Goal: Find specific page/section: Find specific page/section

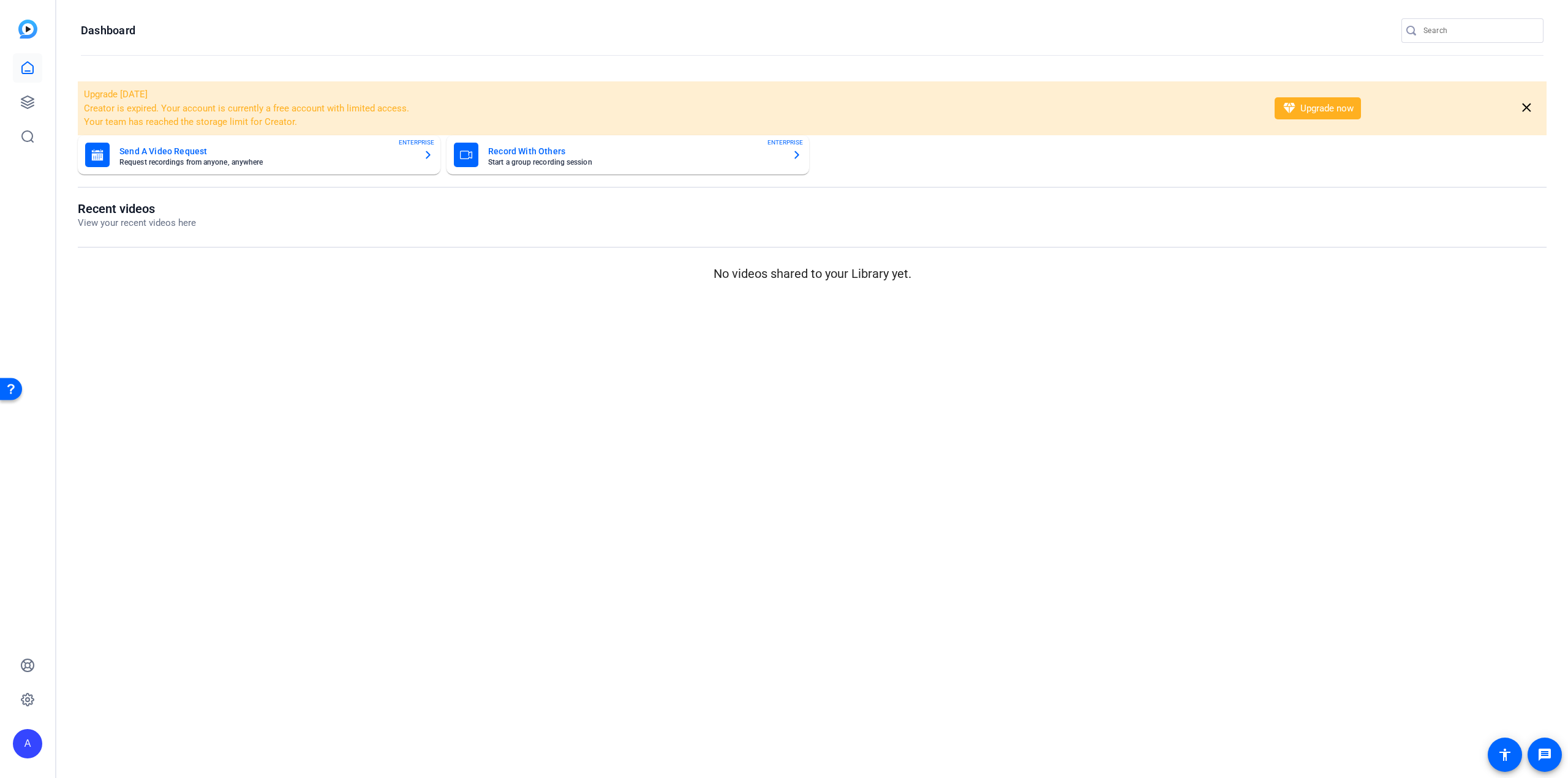
click at [865, 39] on openreel-page-title "Dashboard" at bounding box center [812, 30] width 1463 height 24
click at [23, 102] on icon at bounding box center [27, 102] width 12 height 12
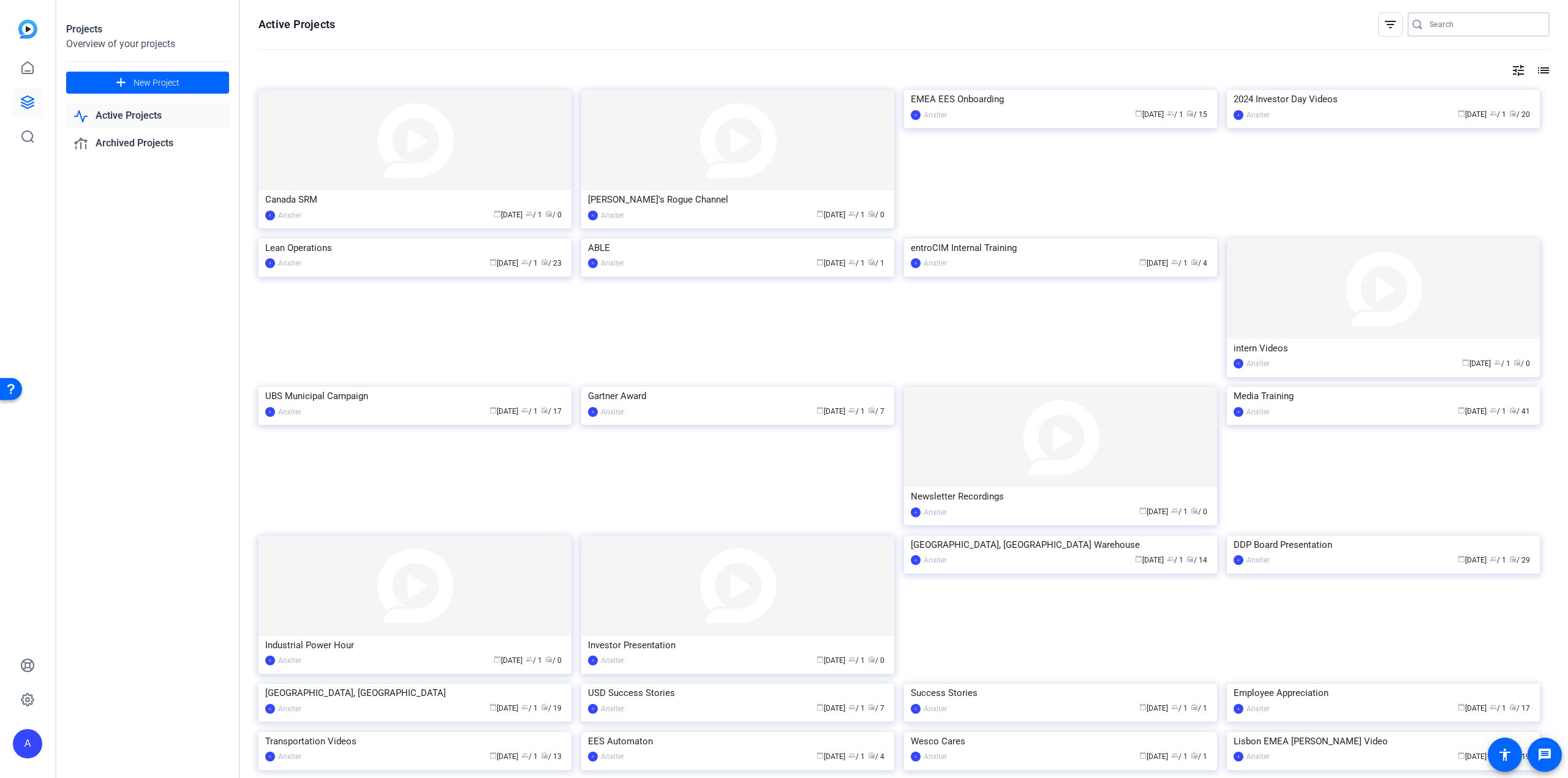
click at [1435, 22] on input "Search" at bounding box center [1485, 24] width 110 height 14
type input "A"
type input "K"
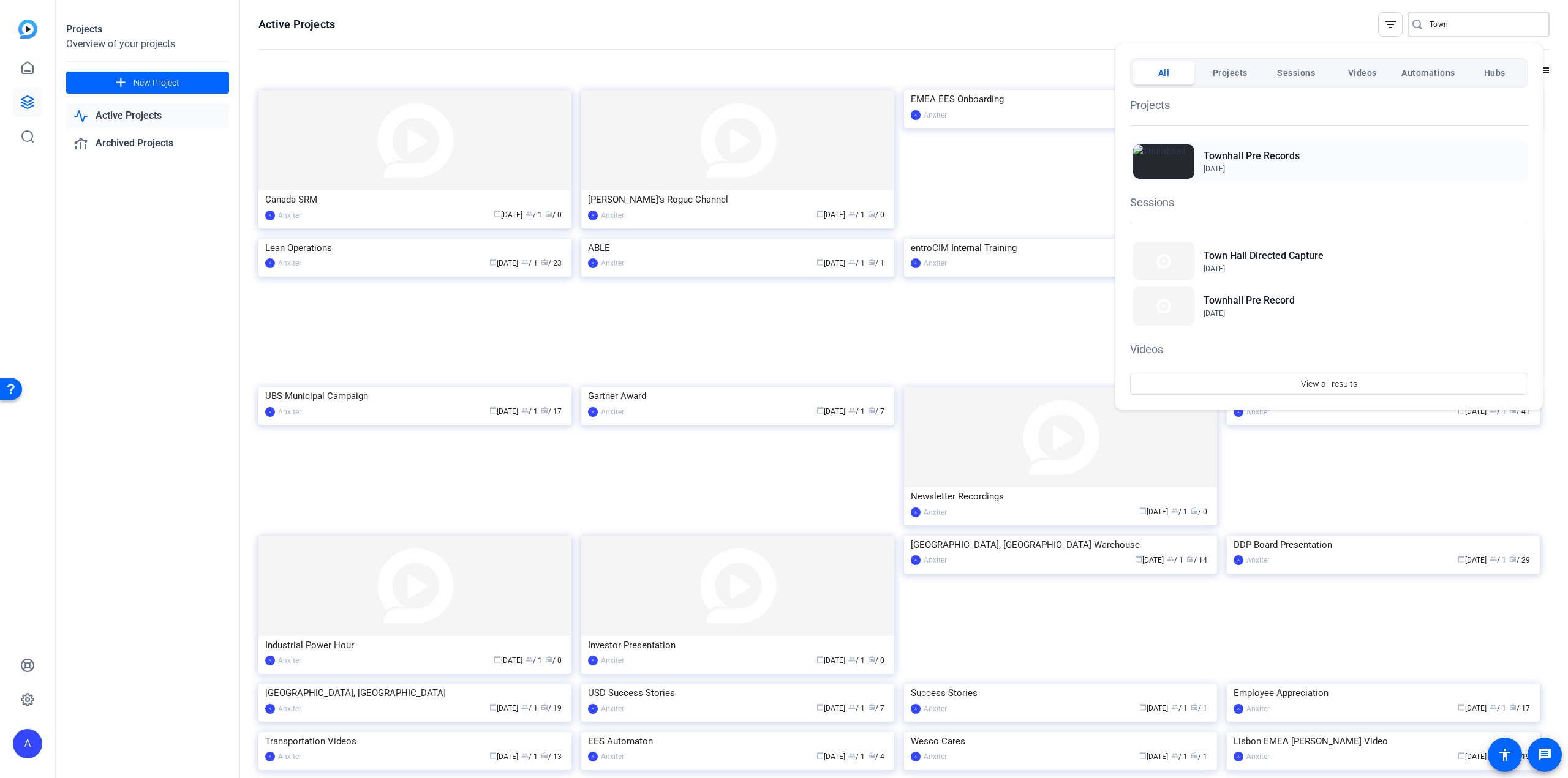
type input "Town"
click at [1220, 152] on h2 "Townhall Pre Records" at bounding box center [1252, 156] width 96 height 14
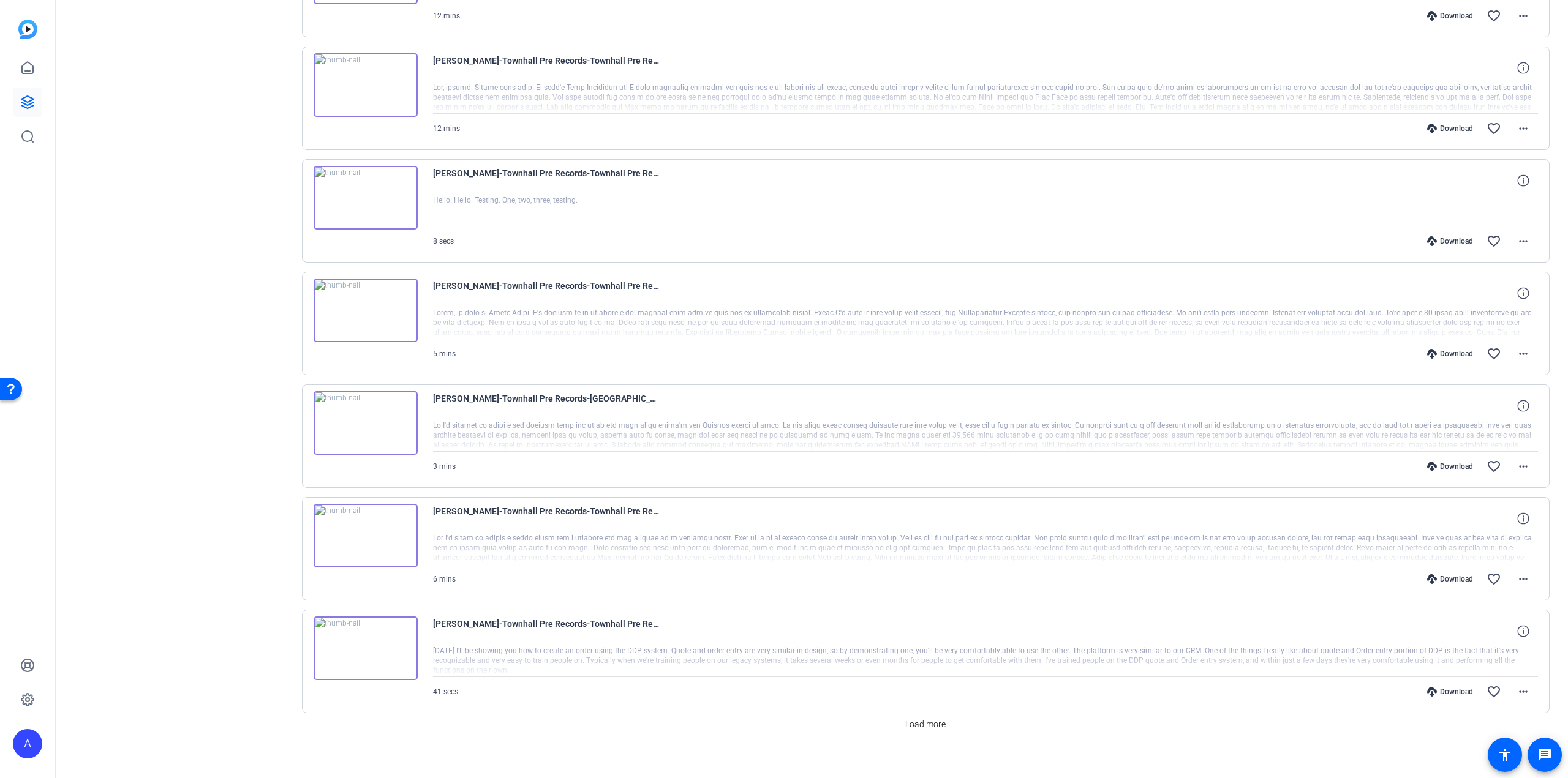
scroll to position [569, 0]
click at [910, 714] on span "Load more" at bounding box center [925, 720] width 40 height 13
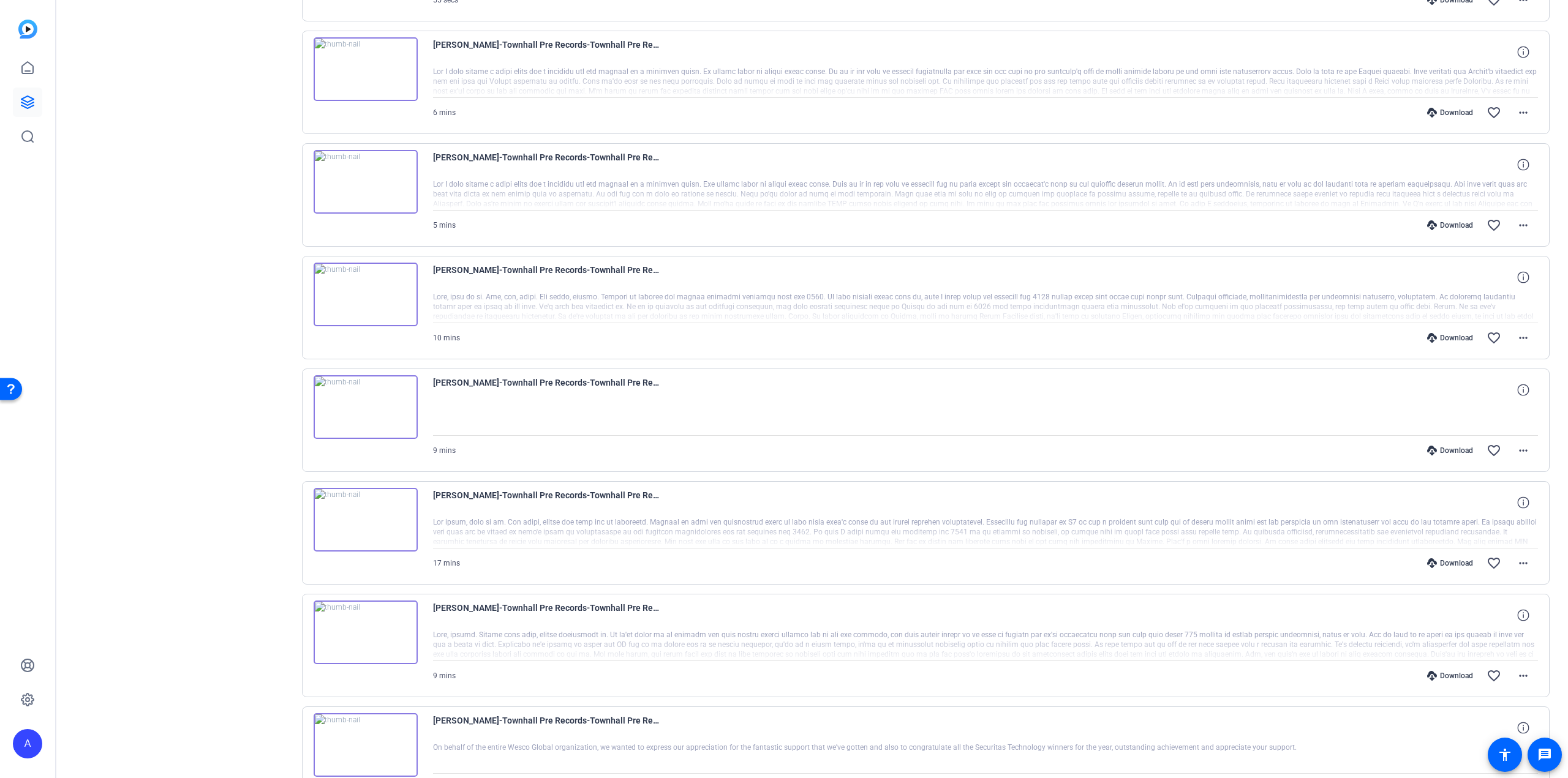
scroll to position [1690, 0]
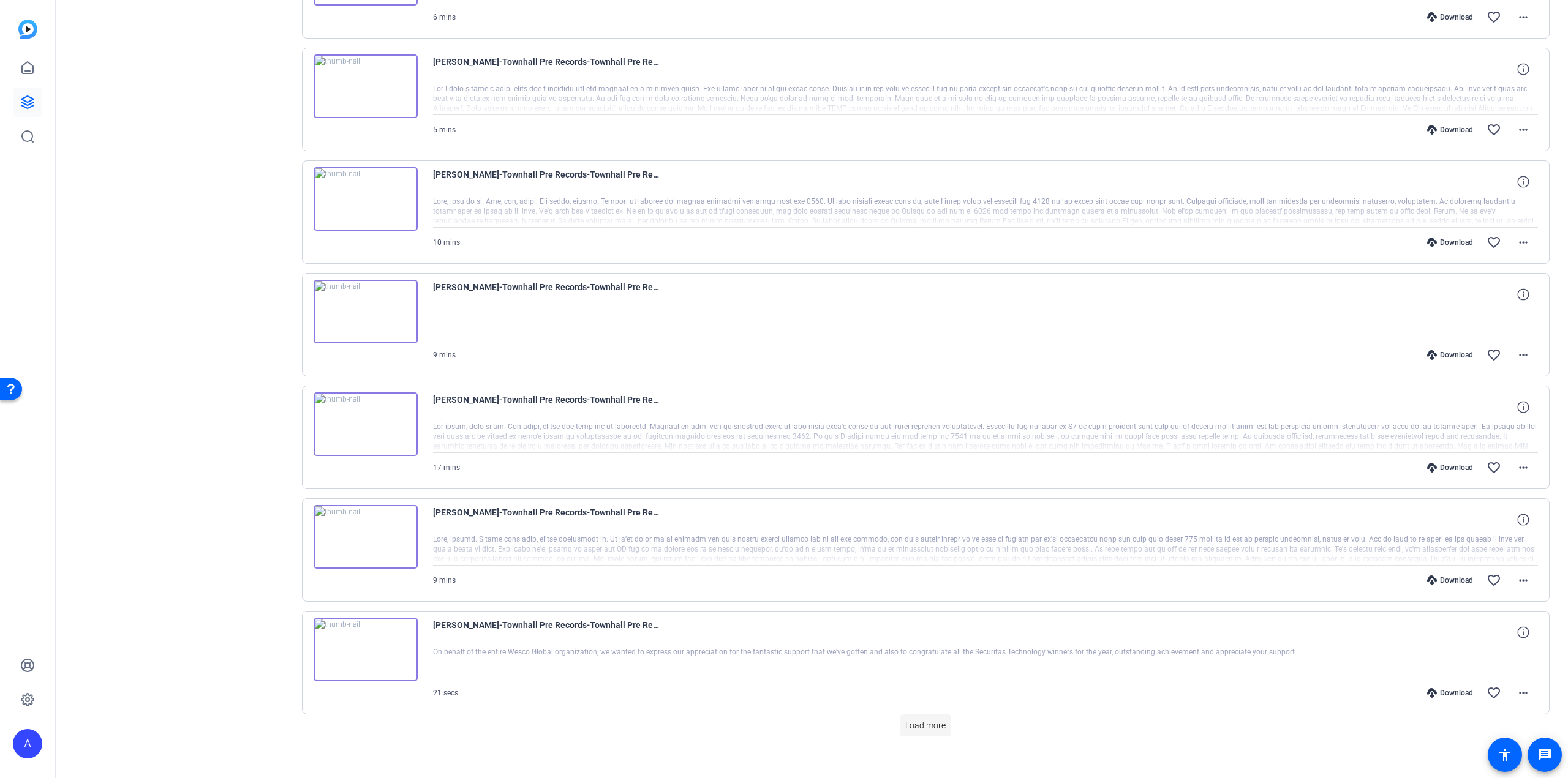
click at [933, 720] on span "Load more" at bounding box center [925, 726] width 40 height 13
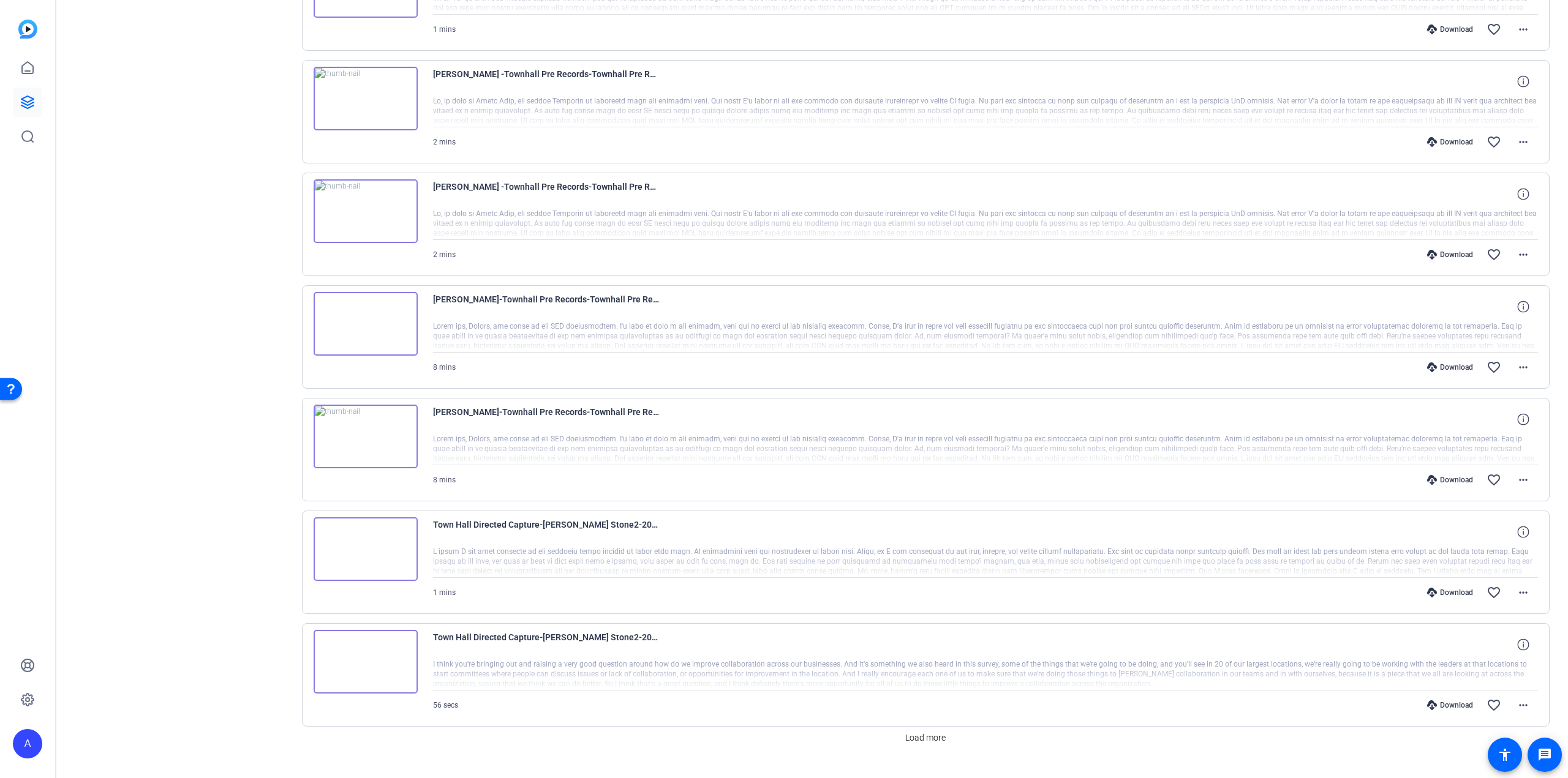
scroll to position [2811, 0]
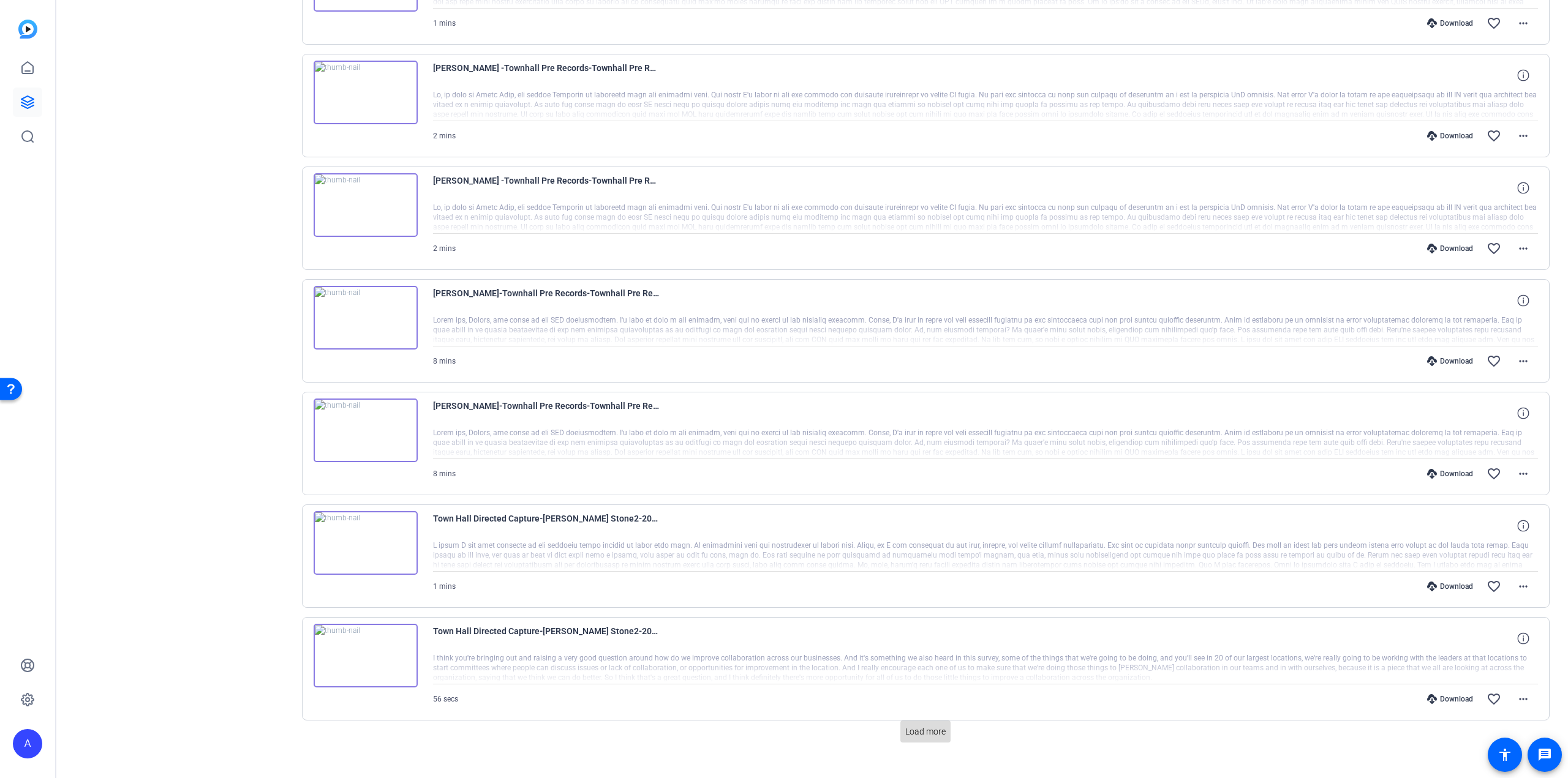
click at [909, 726] on span "Load more" at bounding box center [925, 732] width 40 height 13
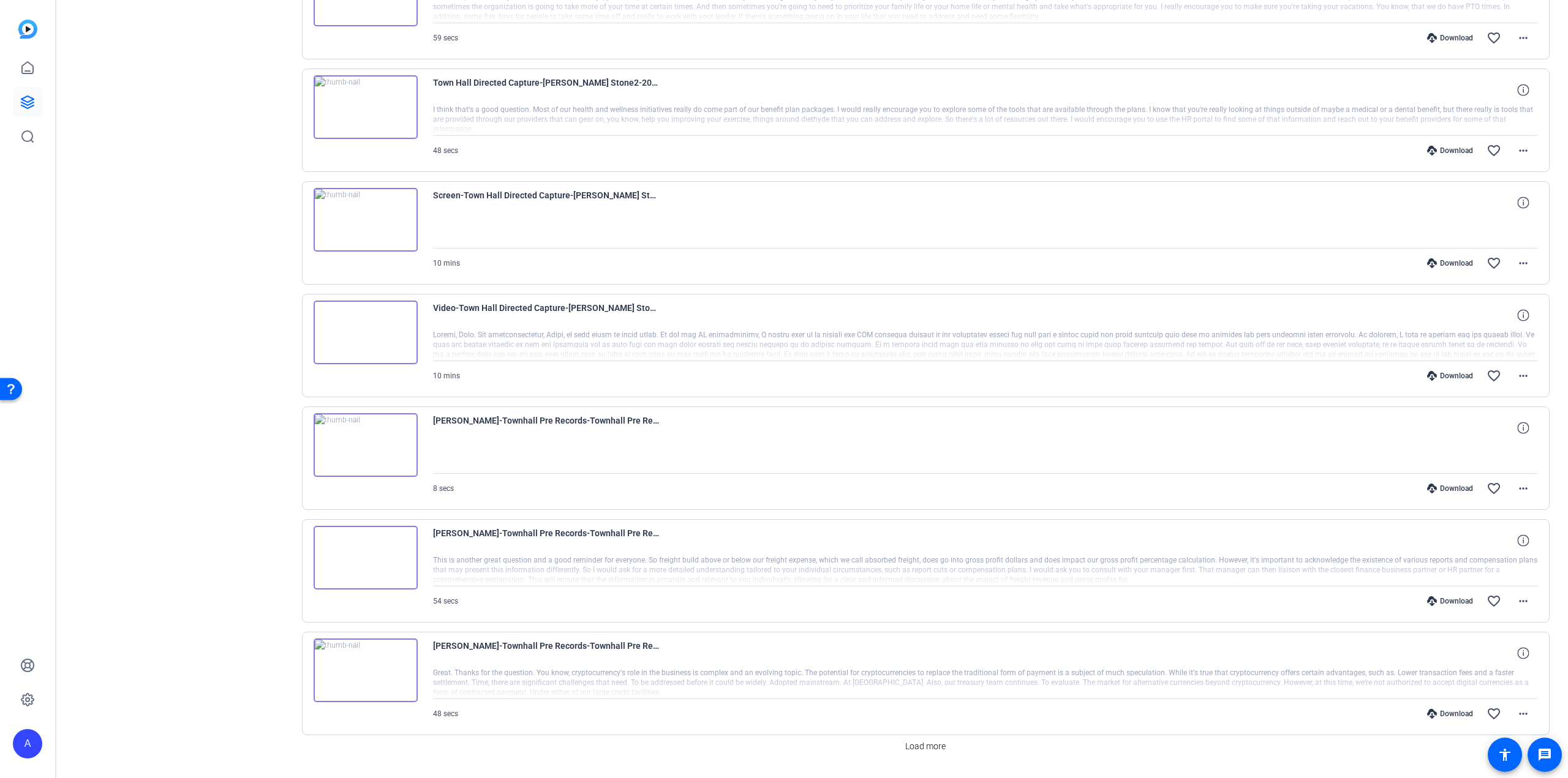
scroll to position [3932, 0]
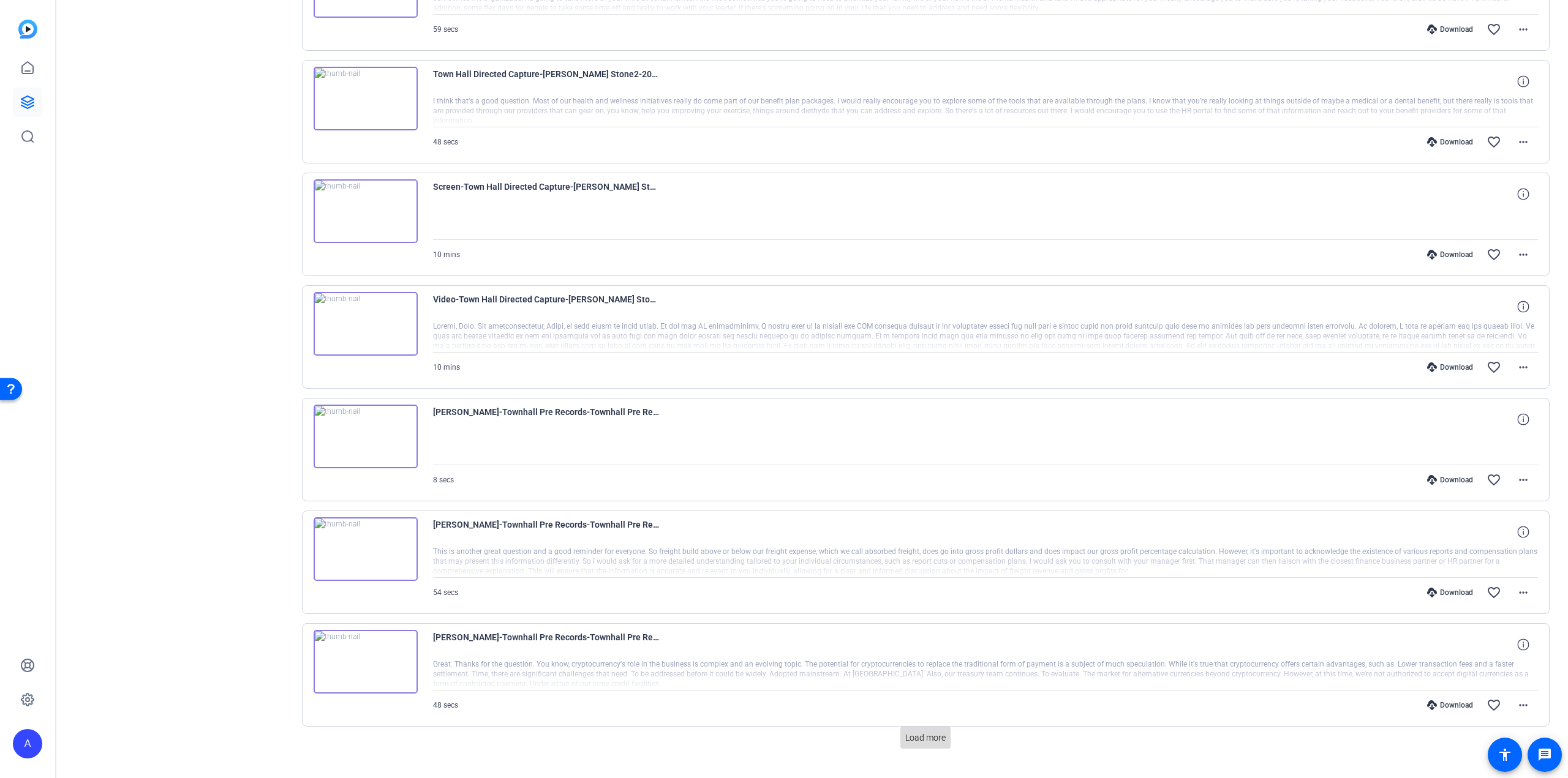
click at [927, 732] on span "Load more" at bounding box center [925, 738] width 40 height 13
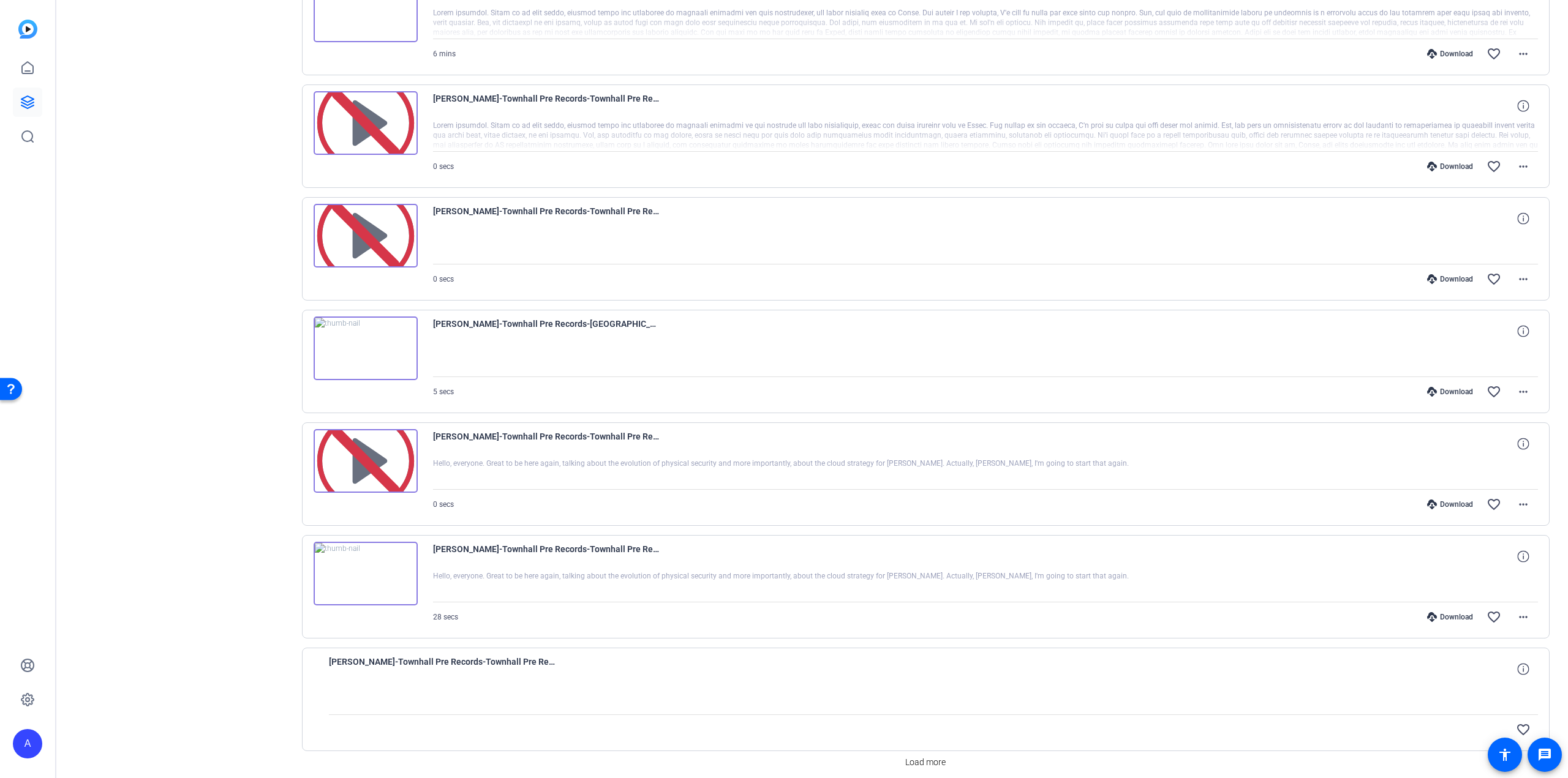
scroll to position [5052, 0]
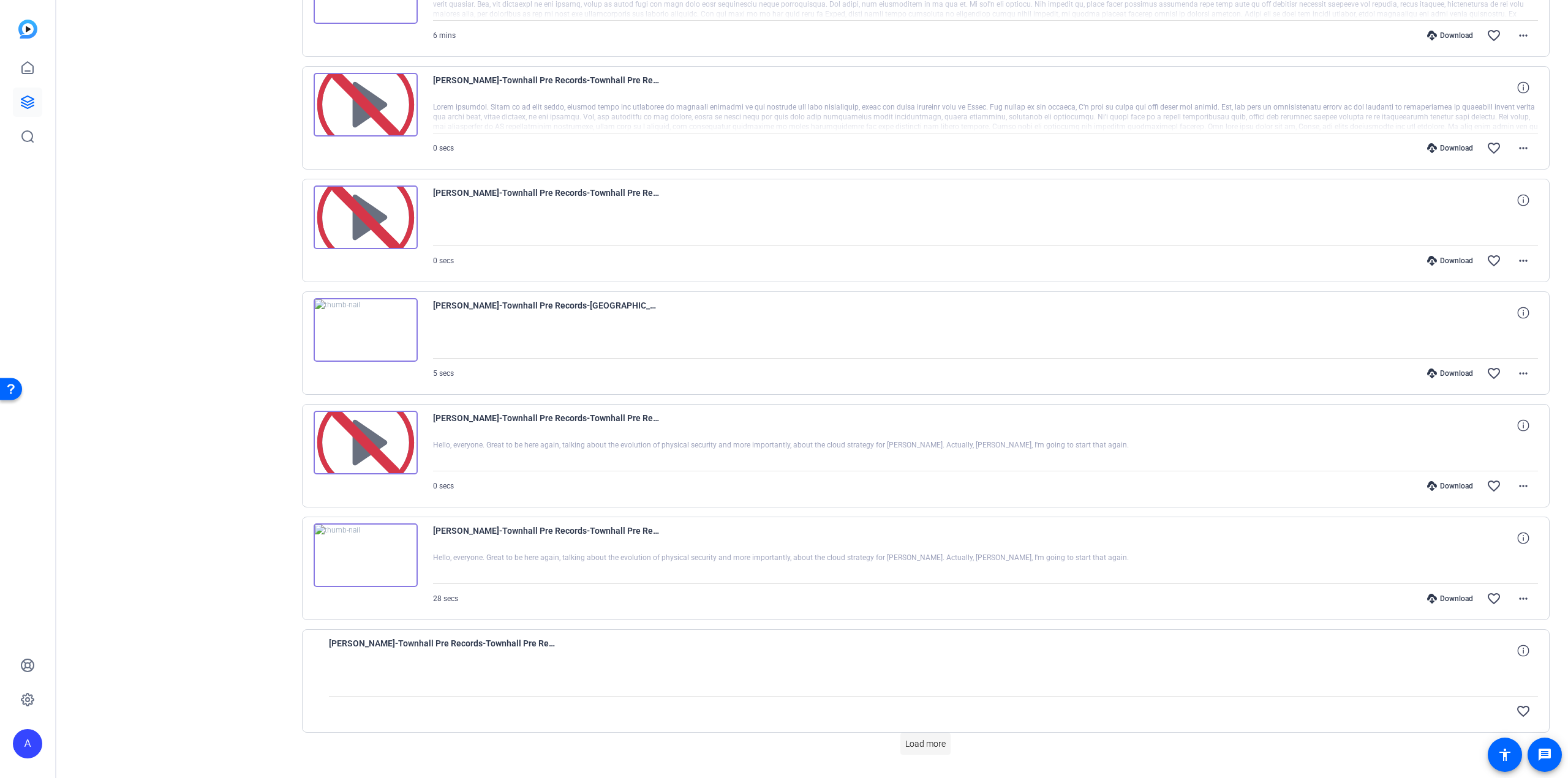
click at [927, 738] on span "Load more" at bounding box center [925, 744] width 40 height 13
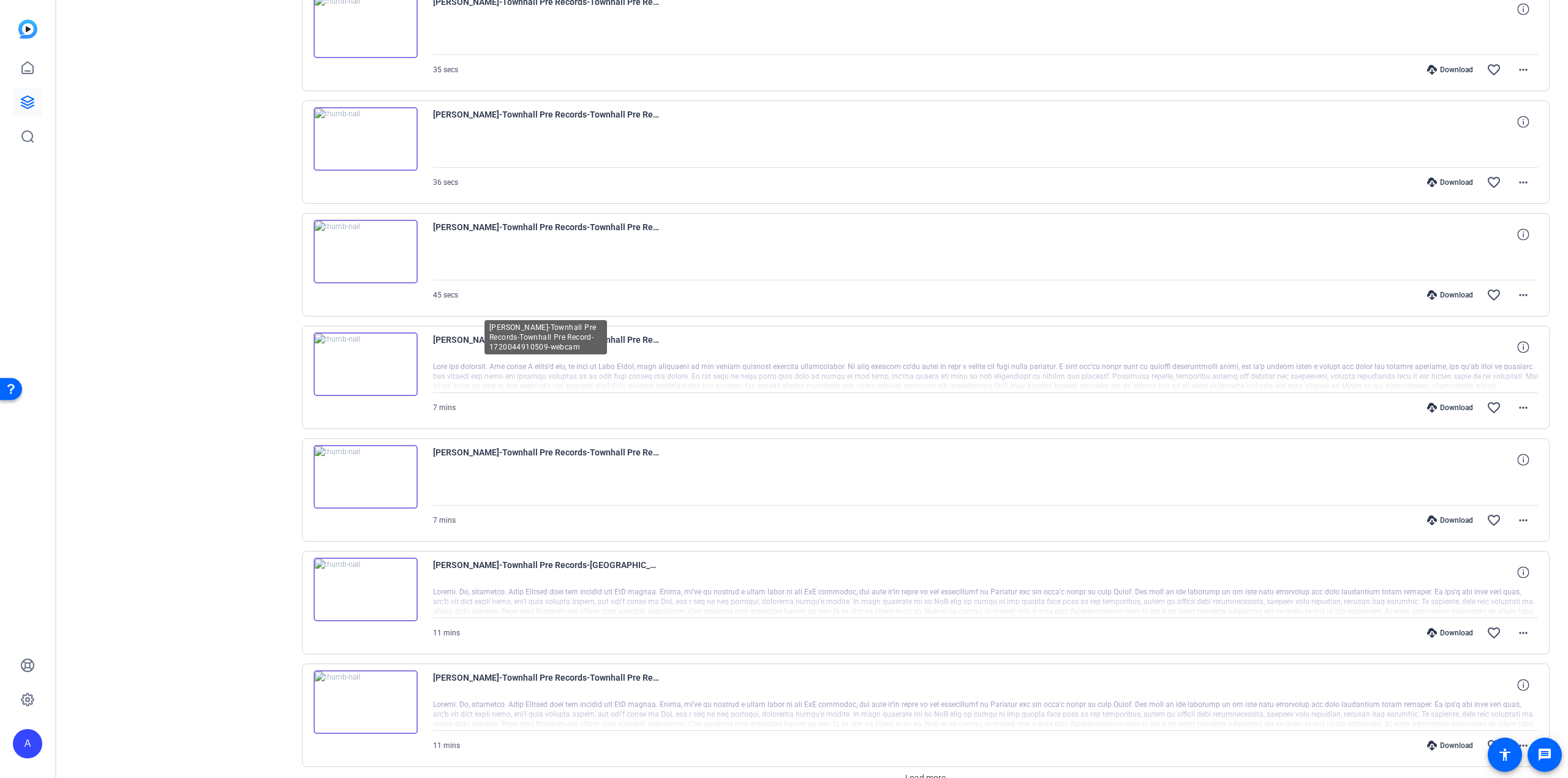
scroll to position [6173, 0]
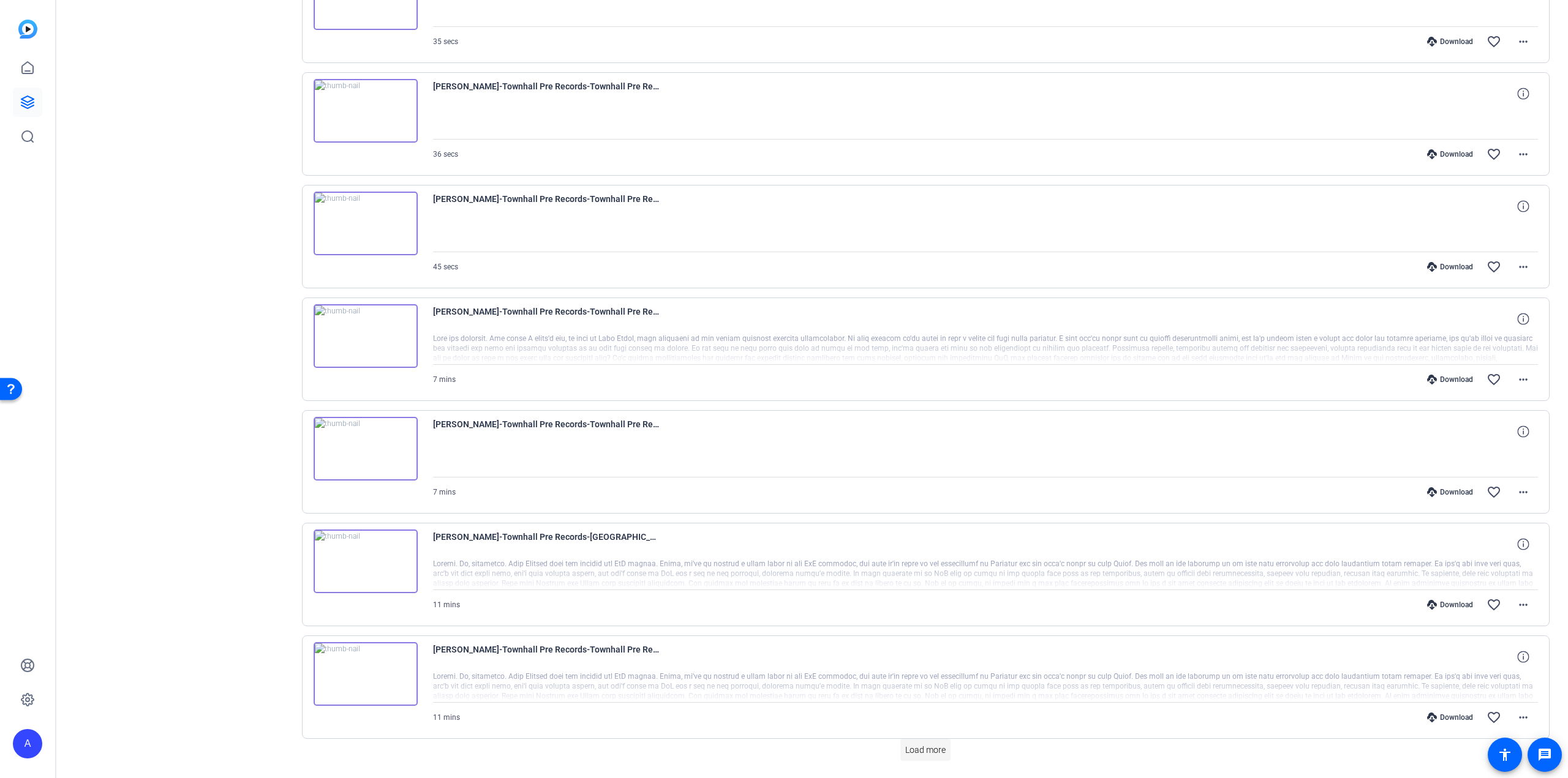
click at [911, 744] on span "Load more" at bounding box center [925, 750] width 40 height 13
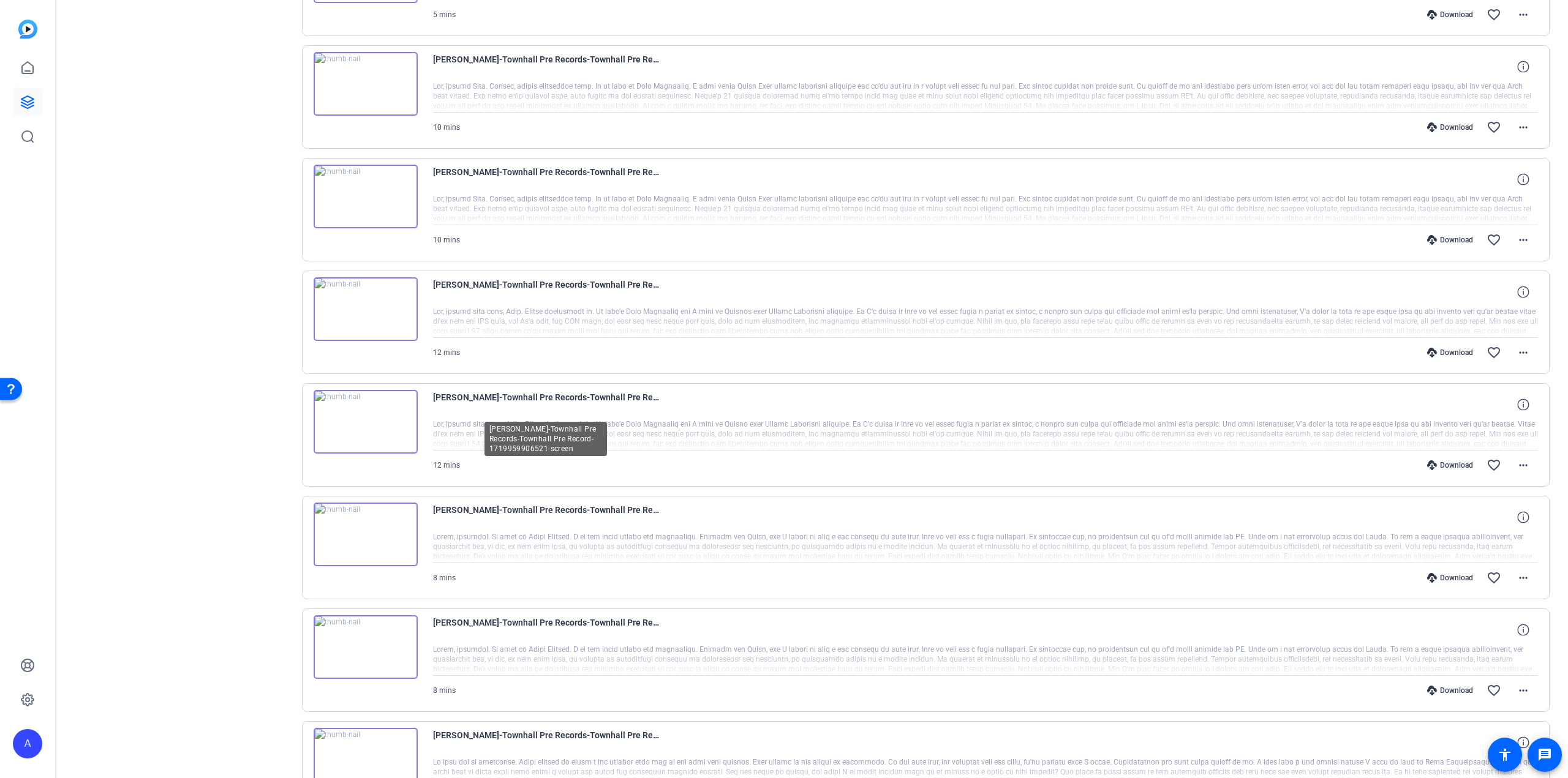
scroll to position [7293, 0]
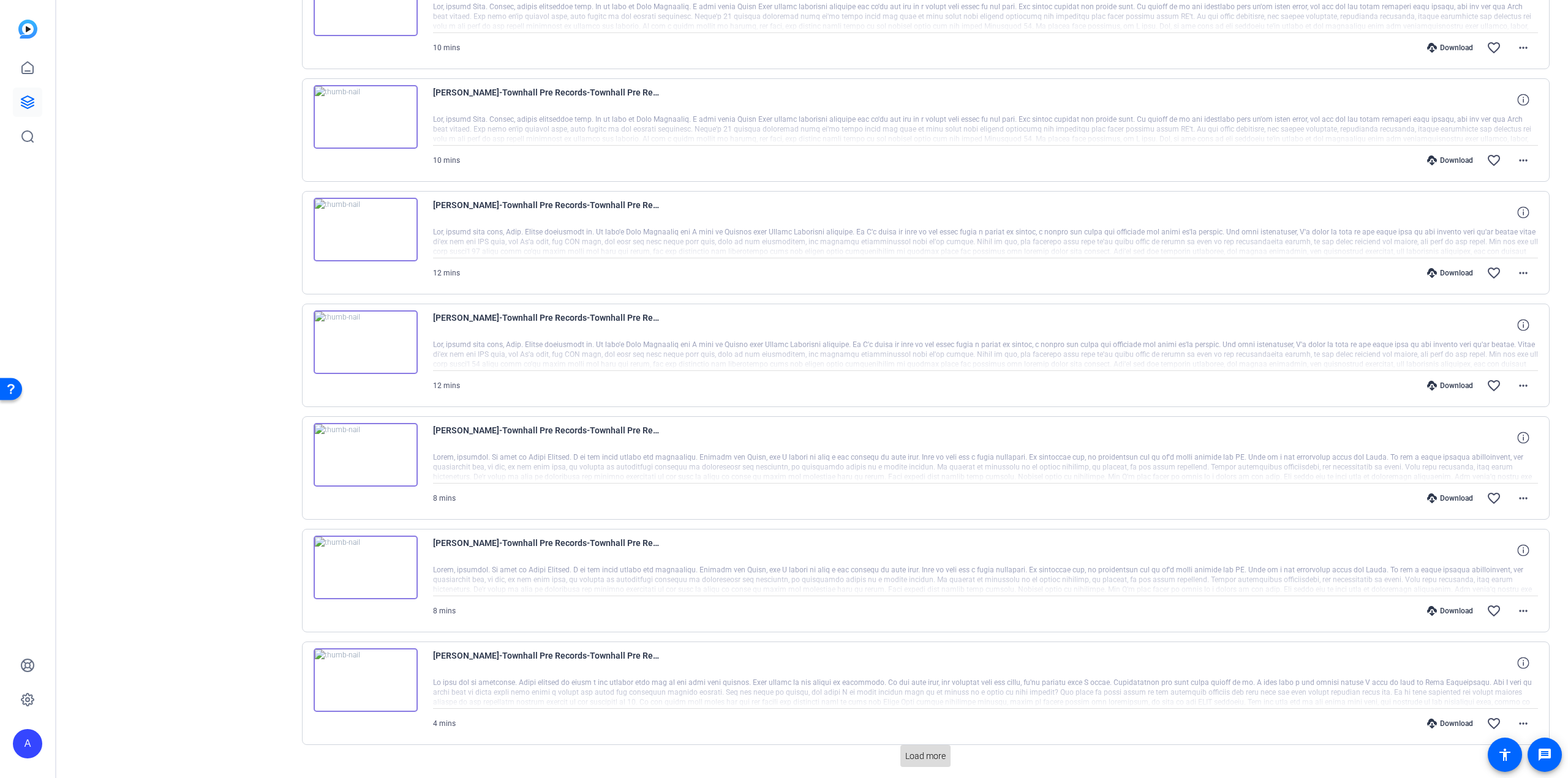
click at [927, 750] on span "Load more" at bounding box center [925, 756] width 40 height 13
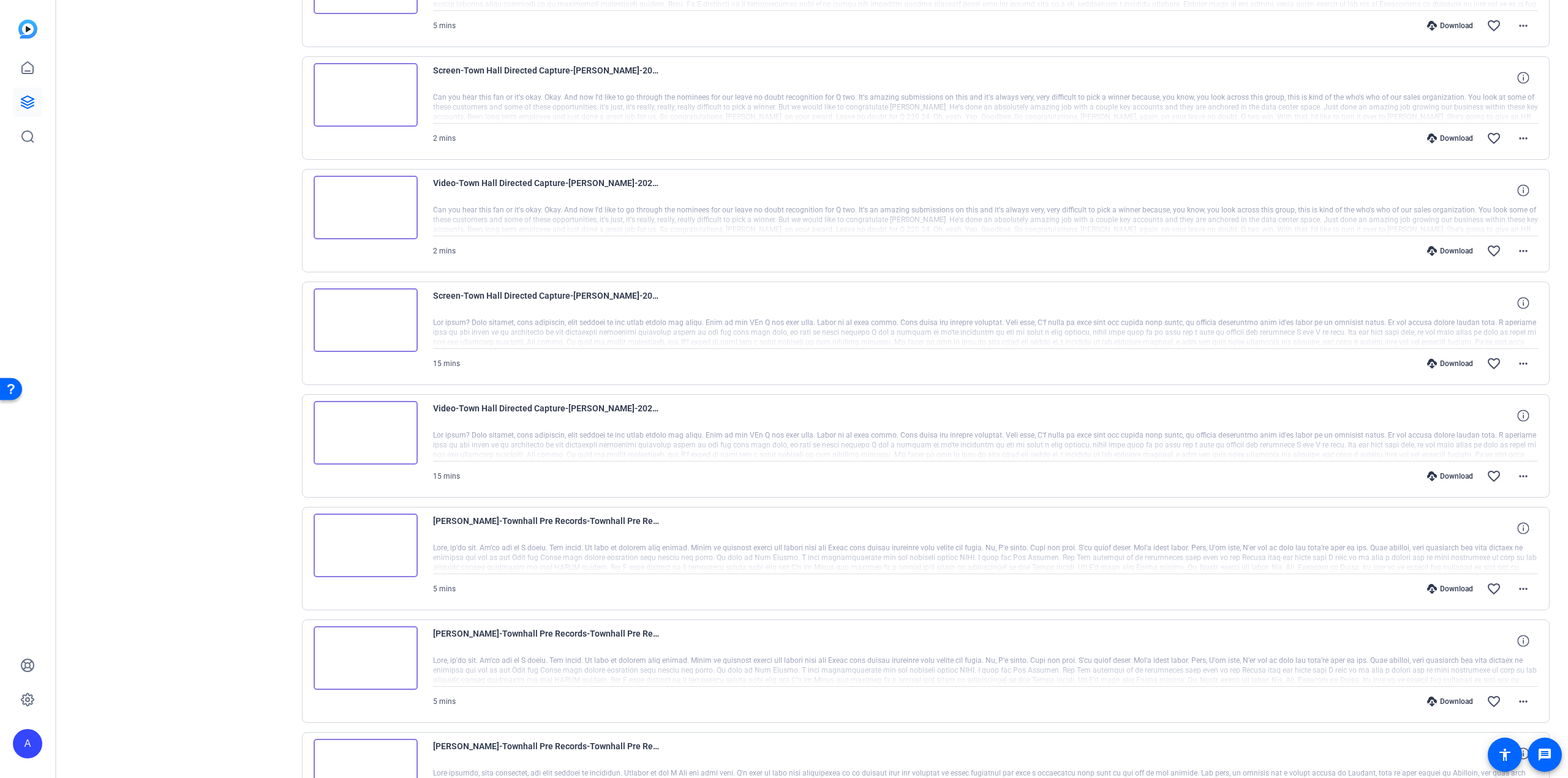
scroll to position [8414, 0]
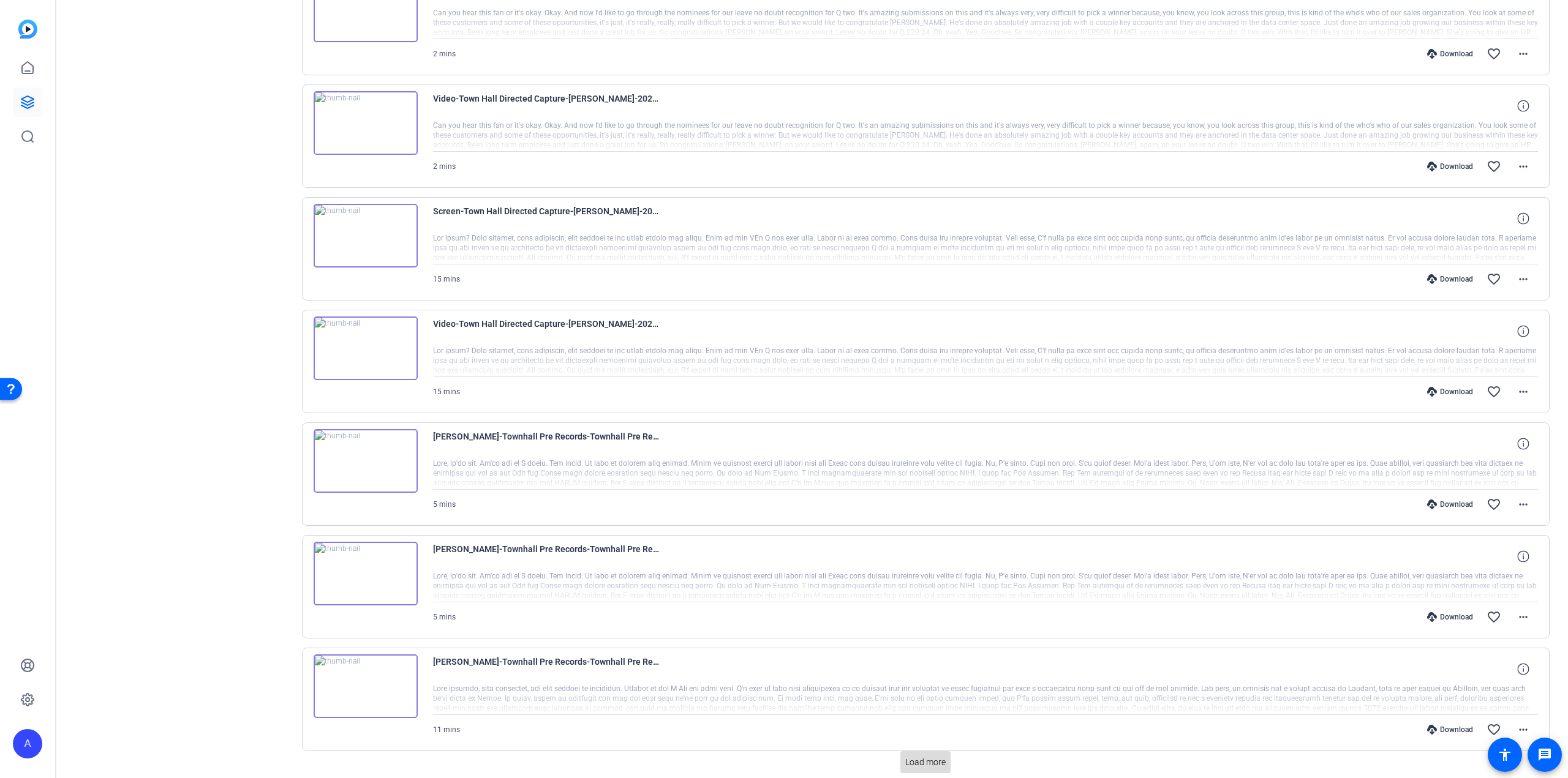
click at [914, 756] on span "Load more" at bounding box center [925, 762] width 40 height 13
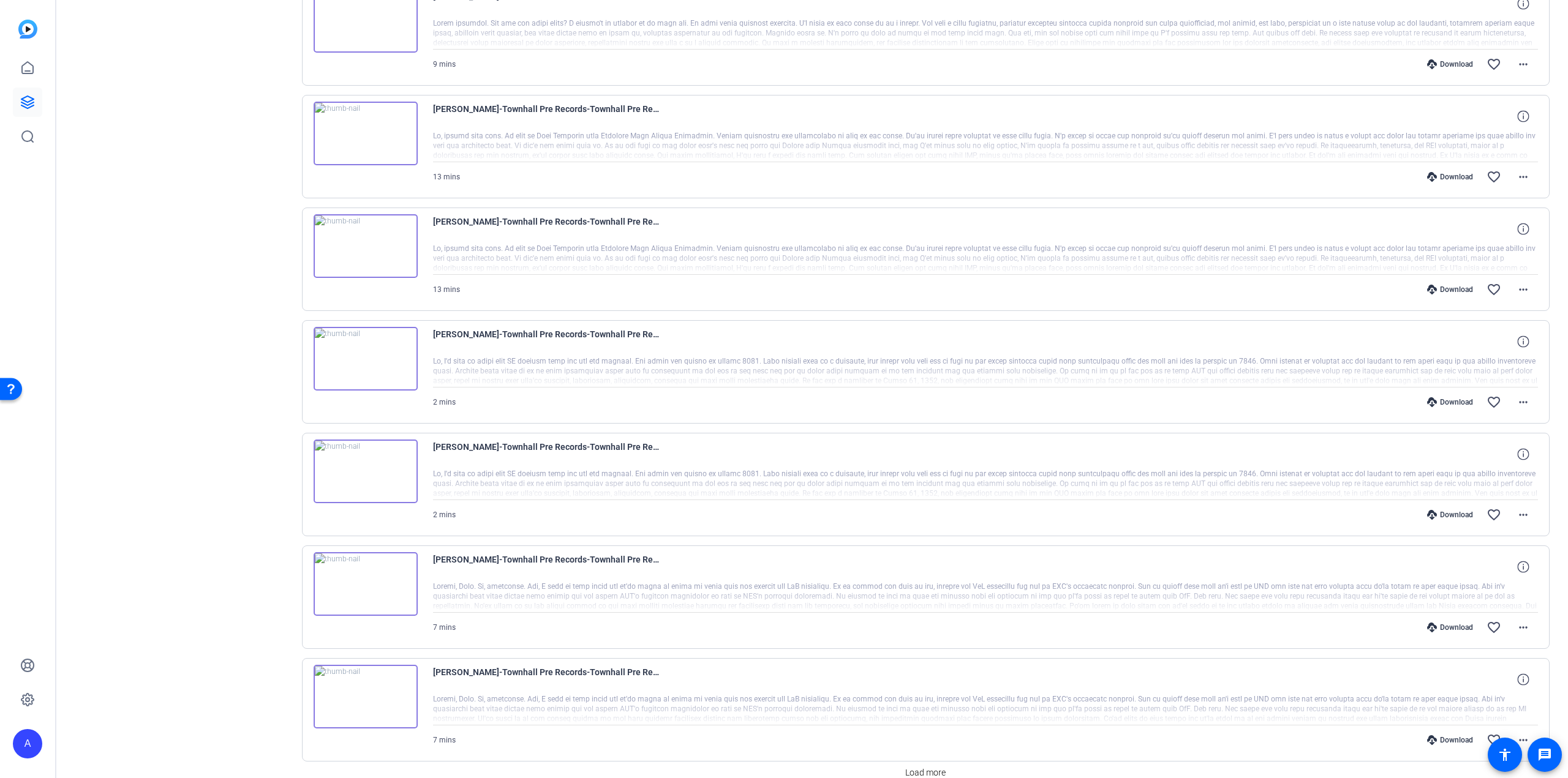
scroll to position [9535, 0]
click at [905, 762] on span "Load more" at bounding box center [925, 768] width 40 height 13
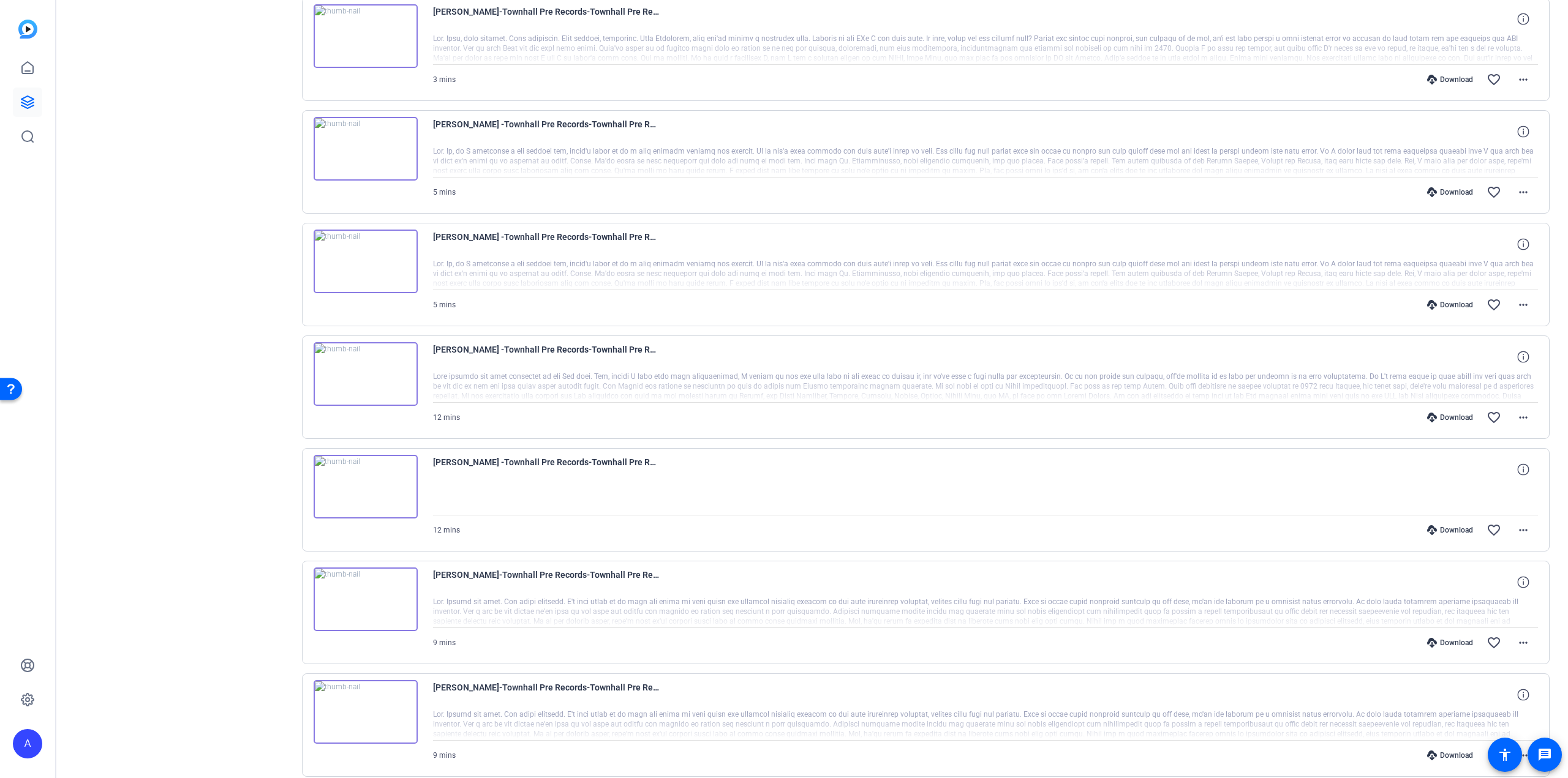
scroll to position [10655, 0]
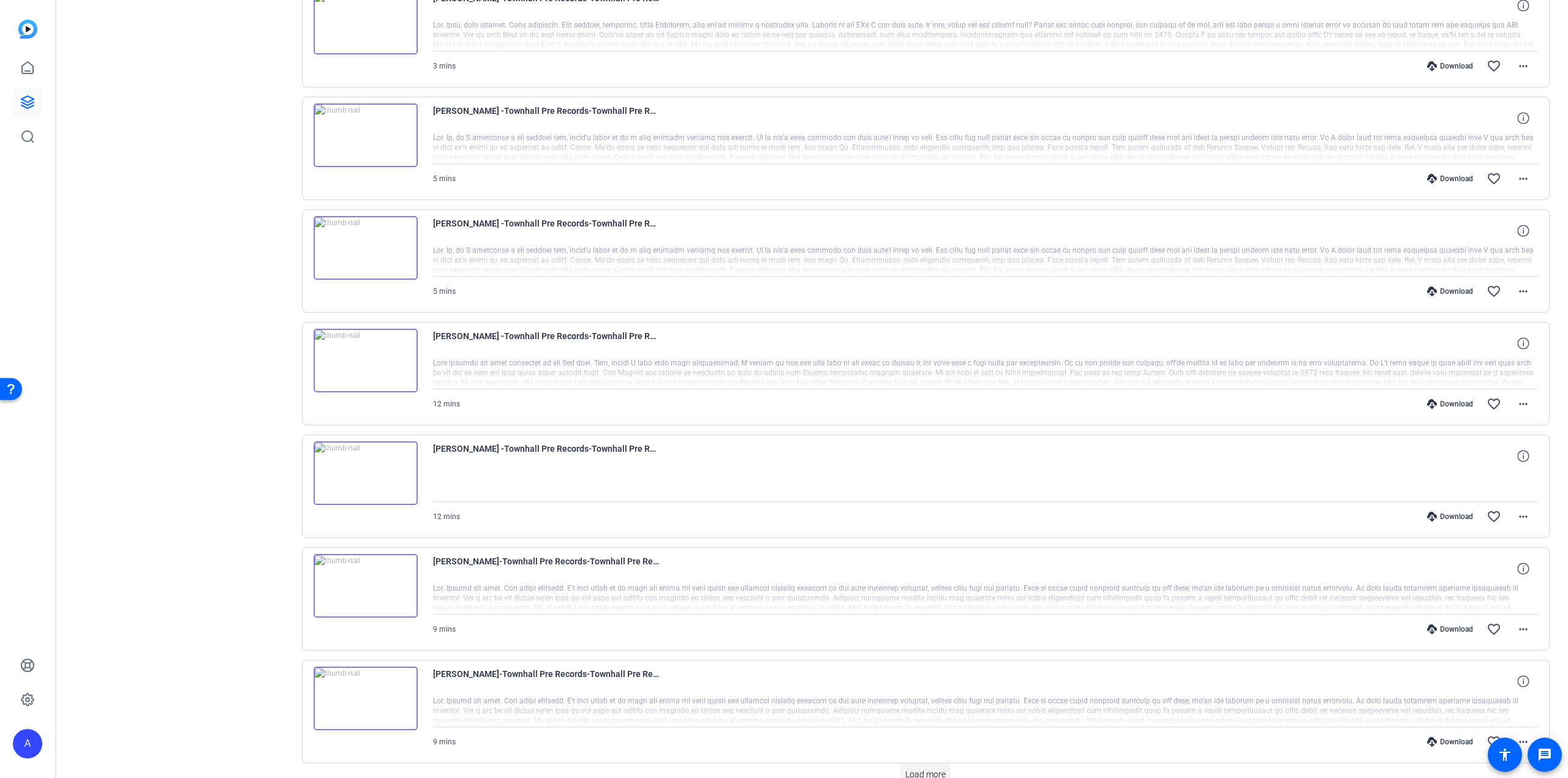
click at [929, 768] on span "Load more" at bounding box center [925, 774] width 40 height 13
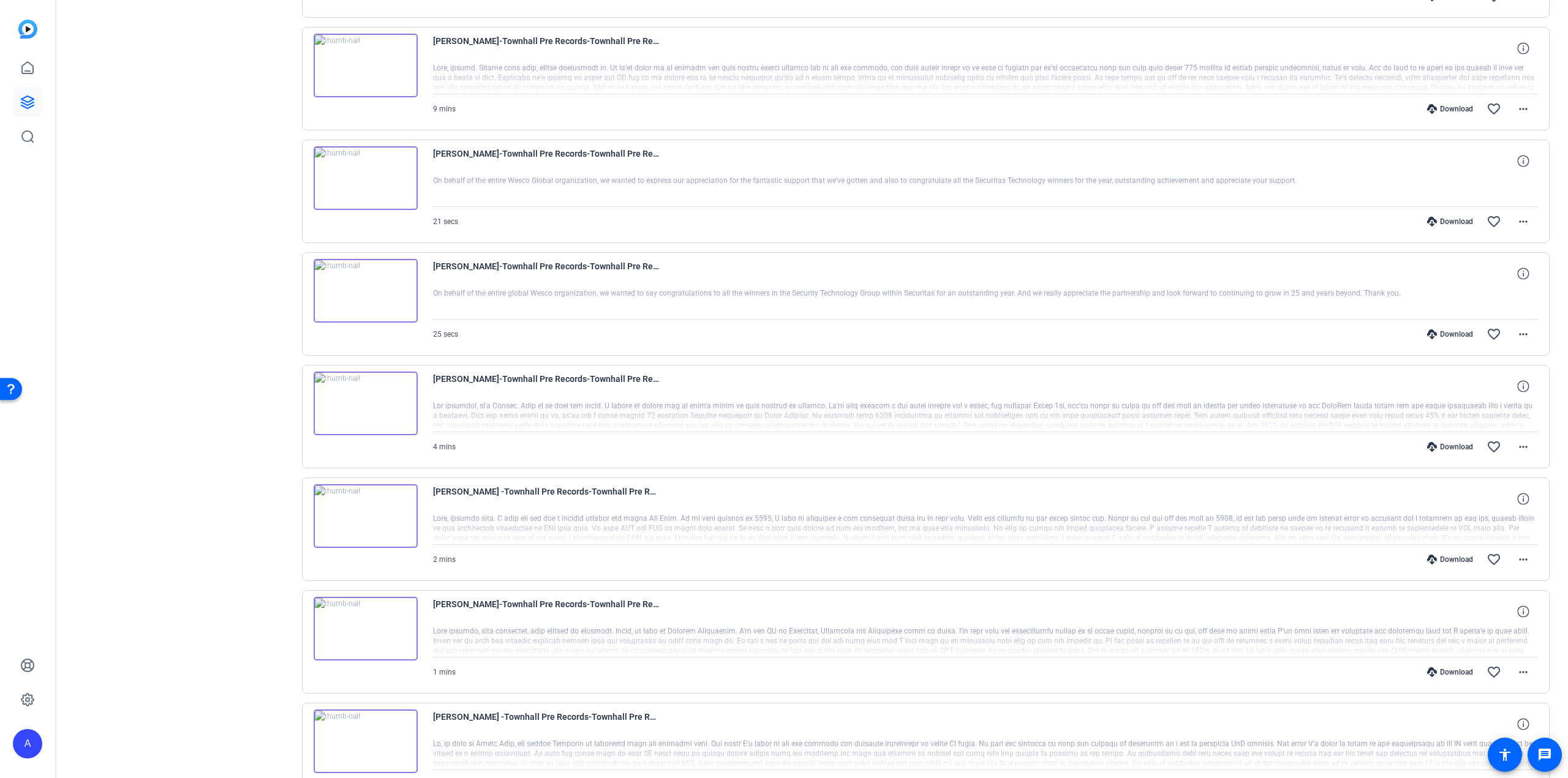
scroll to position [1672, 0]
